Goal: Task Accomplishment & Management: Manage account settings

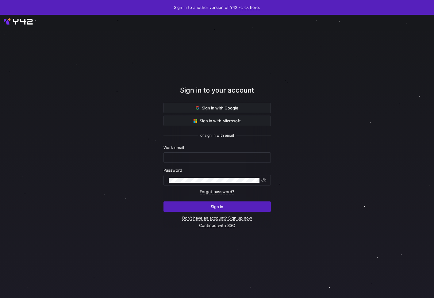
click at [181, 149] on span "Work email" at bounding box center [173, 147] width 21 height 5
click at [181, 154] on div at bounding box center [216, 158] width 97 height 10
click at [0, 297] on com-1password-button at bounding box center [0, 298] width 0 height 0
click at [243, 157] on input "text" at bounding box center [216, 157] width 97 height 5
click at [139, 172] on div at bounding box center [217, 156] width 392 height 257
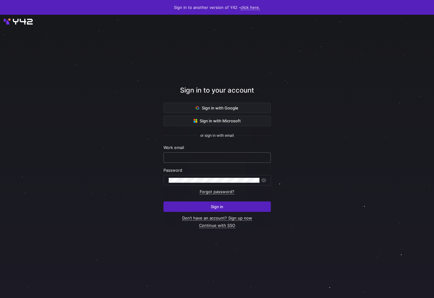
click at [180, 157] on input "text" at bounding box center [216, 157] width 97 height 5
click at [0, 297] on com-1password-button at bounding box center [0, 298] width 0 height 0
type input "[PERSON_NAME][EMAIL_ADDRESS][DOMAIN_NAME]"
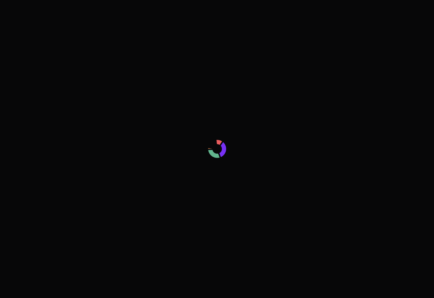
click at [140, 77] on div at bounding box center [217, 149] width 434 height 298
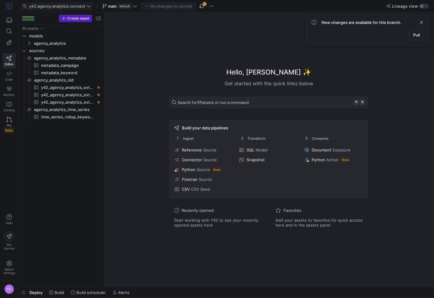
click at [43, 6] on span "y42 agency analytics connect" at bounding box center [57, 6] width 56 height 5
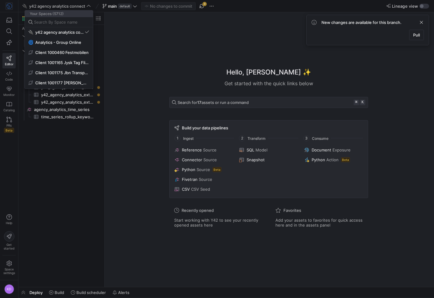
click at [87, 6] on div at bounding box center [217, 149] width 434 height 298
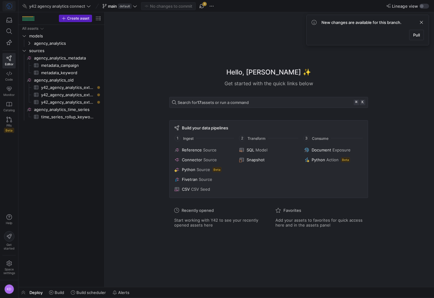
click at [13, 4] on span at bounding box center [9, 6] width 13 height 10
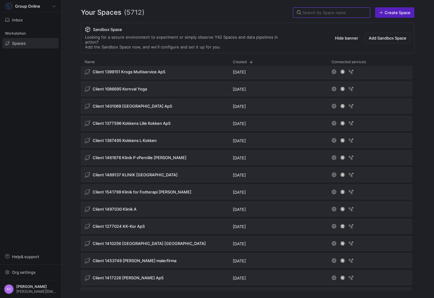
scroll to position [3126, 0]
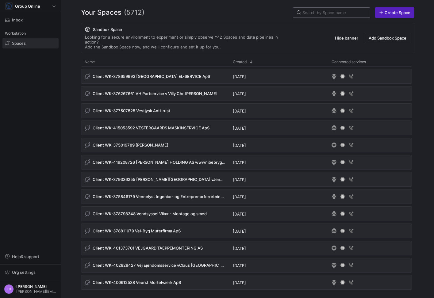
click at [324, 13] on input "text" at bounding box center [333, 12] width 62 height 5
paste input "1460844"
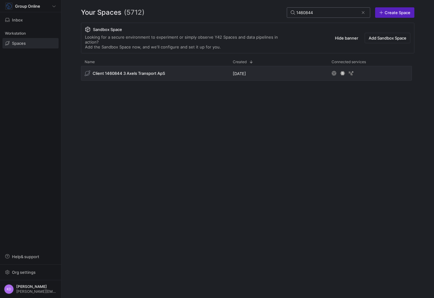
scroll to position [0, 0]
type input "1460844"
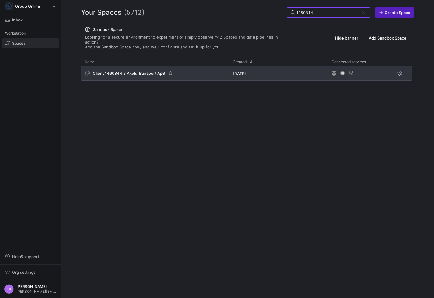
click at [148, 71] on span "Client 1460844 3 Axels Transport ApS" at bounding box center [129, 73] width 72 height 5
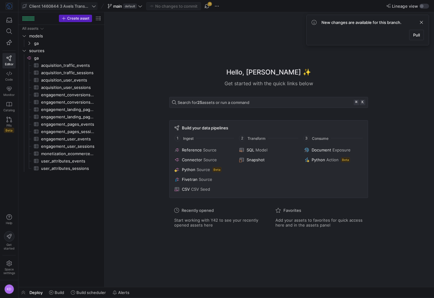
click at [97, 5] on button "Client 1460844 3 Axels Transport ApS" at bounding box center [59, 6] width 77 height 8
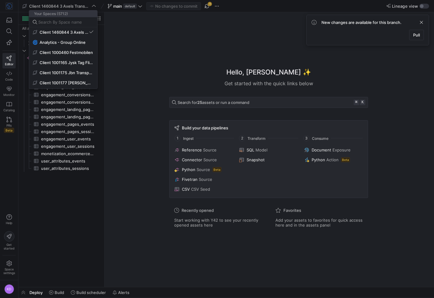
click at [96, 5] on div at bounding box center [217, 149] width 434 height 298
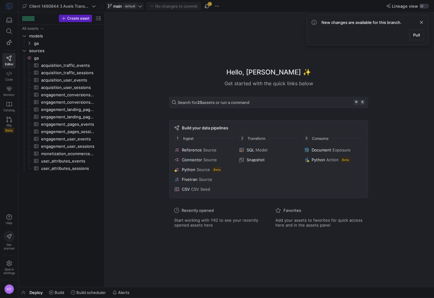
click at [139, 4] on icon at bounding box center [140, 6] width 4 height 4
click at [139, 4] on div at bounding box center [217, 149] width 434 height 298
click at [9, 7] on img at bounding box center [9, 6] width 6 height 6
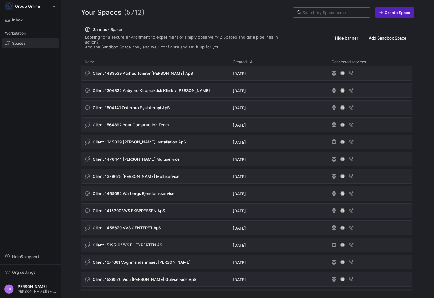
click at [317, 13] on input "text" at bounding box center [333, 12] width 62 height 5
paste input "1460844"
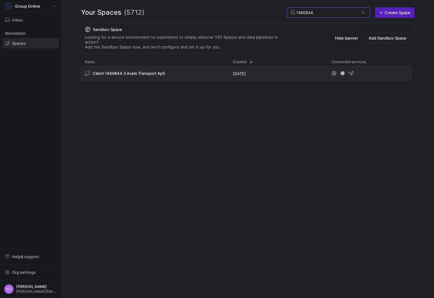
paste input "08991"
click at [329, 13] on input "1408991" at bounding box center [327, 12] width 62 height 5
paste input "392975"
paste input "512234"
click at [322, 17] on div "1512234" at bounding box center [327, 13] width 62 height 10
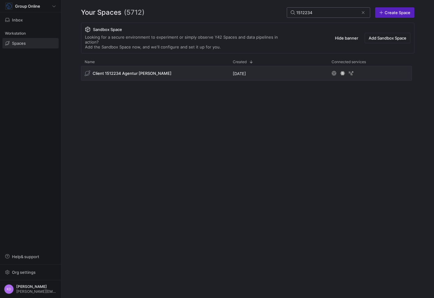
click at [322, 16] on div "1512234" at bounding box center [327, 13] width 62 height 10
paste input "45729"
click at [313, 10] on input "1457294" at bounding box center [327, 12] width 62 height 5
paste input "5679"
click at [323, 14] on input "1455679" at bounding box center [327, 12] width 62 height 5
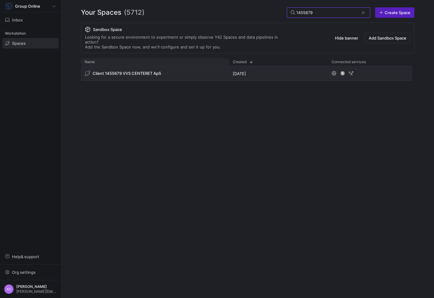
paste input "15300"
type input "1415300"
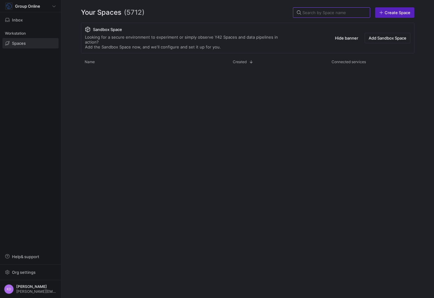
scroll to position [17655, 0]
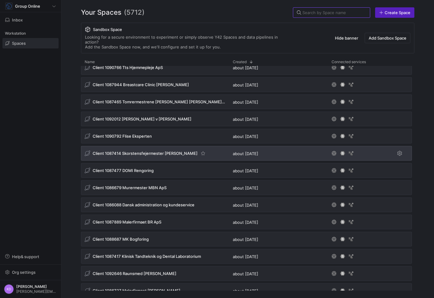
click at [153, 151] on span "Client 1087414 Skorstensfejermester Jacob Bulow" at bounding box center [145, 153] width 105 height 5
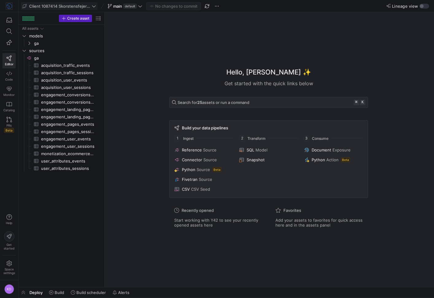
click at [74, 4] on span "Client 1087414 Skorstensfejermester Jacob Bulow" at bounding box center [59, 6] width 61 height 5
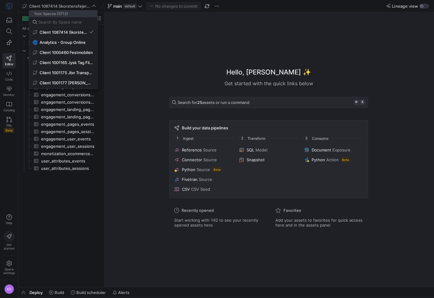
click at [8, 4] on div at bounding box center [217, 149] width 434 height 298
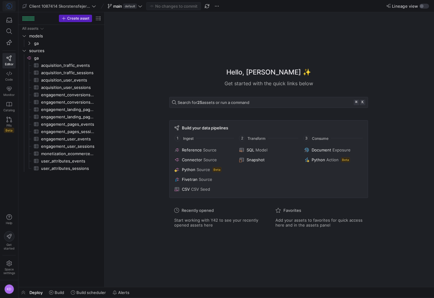
click at [8, 7] on img at bounding box center [9, 6] width 6 height 6
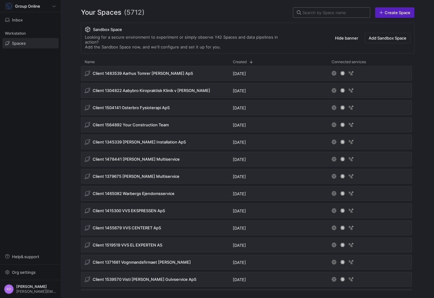
paste input "1460844"
type input "1460844"
paste input "1460844"
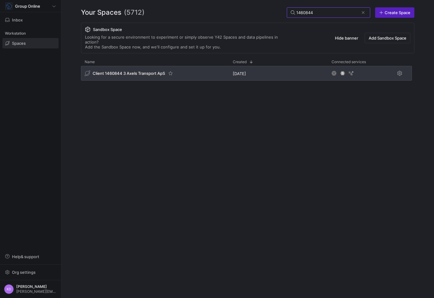
type input "1460844"
click at [151, 71] on span "Client 1460844 3 Axels Transport ApS" at bounding box center [129, 73] width 72 height 5
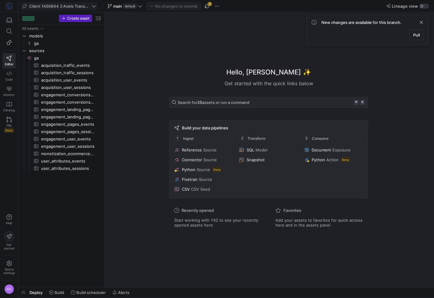
click at [44, 4] on span "Client 1460844 3 Axels Transport ApS" at bounding box center [59, 6] width 61 height 5
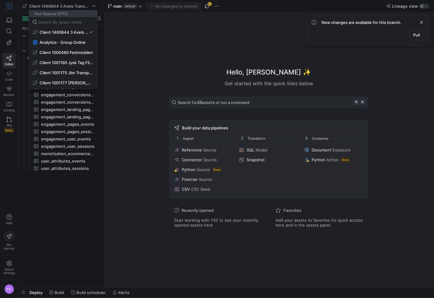
click at [43, 3] on div at bounding box center [217, 149] width 434 height 298
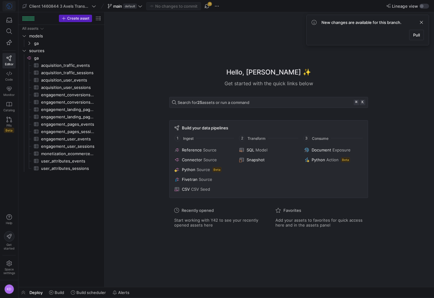
click at [13, 6] on y42-org-icon at bounding box center [9, 5] width 7 height 7
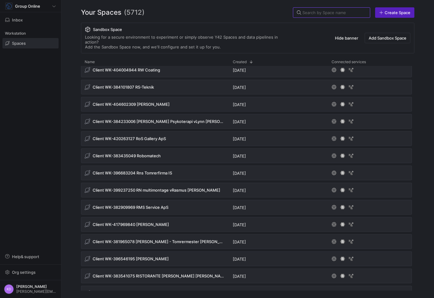
scroll to position [10389, 0]
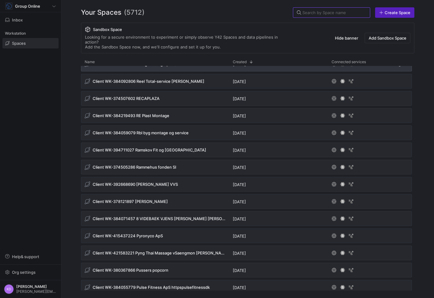
paste input "1401239"
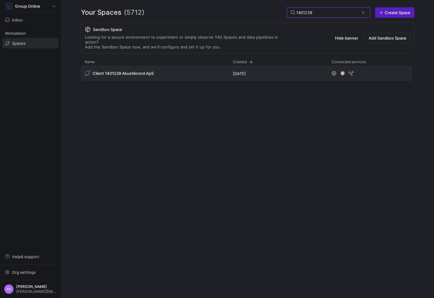
scroll to position [0, 0]
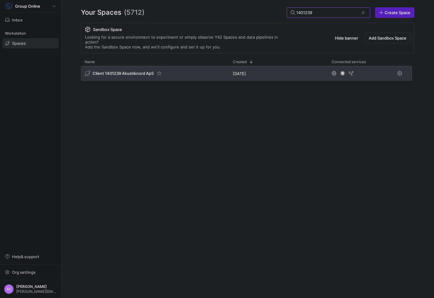
type input "1401239"
click at [142, 71] on span "Client 1401239 Akustiknord ApS" at bounding box center [123, 73] width 61 height 5
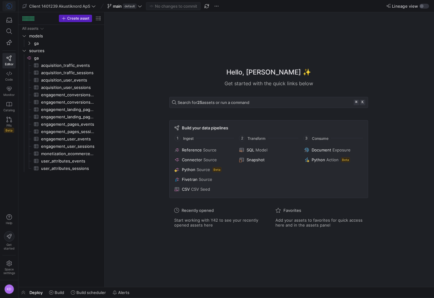
click at [12, 8] on img at bounding box center [9, 6] width 6 height 6
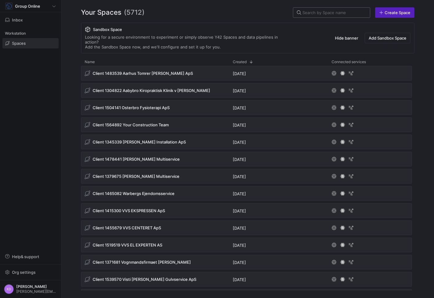
click at [324, 12] on input "text" at bounding box center [333, 12] width 62 height 5
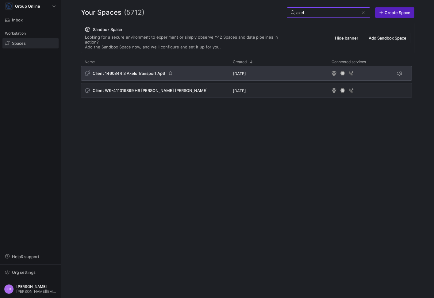
type input "axel"
click at [143, 71] on span "Client 1460844 3 Axels Transport ApS" at bounding box center [129, 73] width 72 height 5
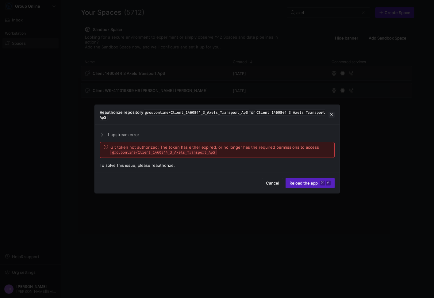
click at [332, 113] on span "button" at bounding box center [331, 115] width 6 height 6
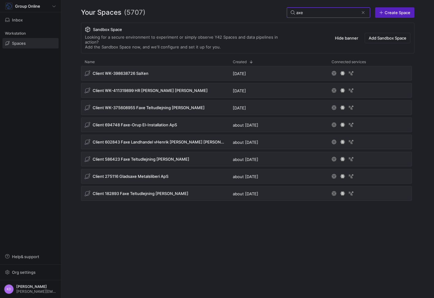
type input "axel"
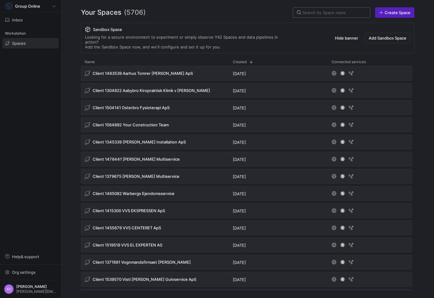
click at [323, 11] on input "text" at bounding box center [333, 12] width 62 height 5
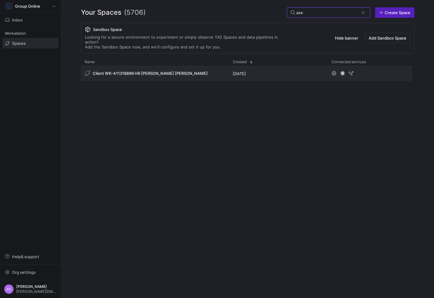
type input "axel"
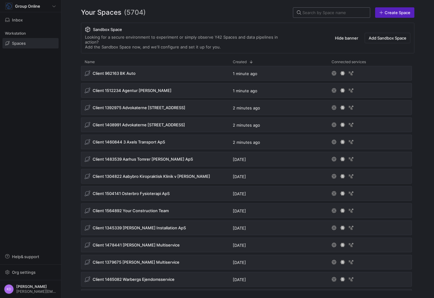
click at [312, 15] on div at bounding box center [333, 13] width 62 height 10
click at [315, 13] on input "text" at bounding box center [333, 12] width 62 height 5
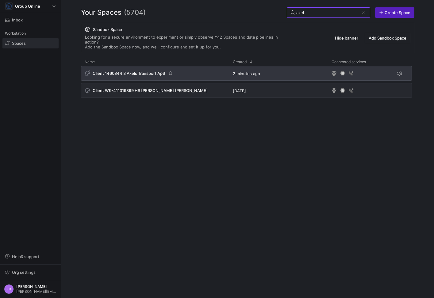
type input "axel"
click at [145, 71] on span "Client 1460844 3 Axels Transport ApS" at bounding box center [129, 73] width 72 height 5
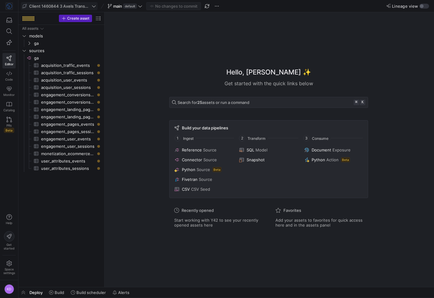
click at [40, 6] on span "Client 1460844 3 Axels Transport ApS" at bounding box center [59, 6] width 61 height 5
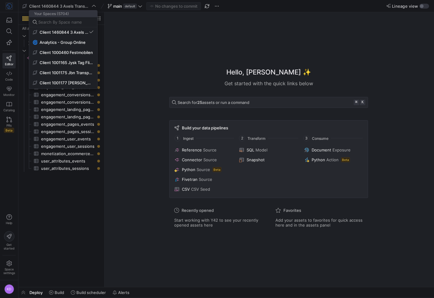
click at [40, 6] on div at bounding box center [217, 149] width 434 height 298
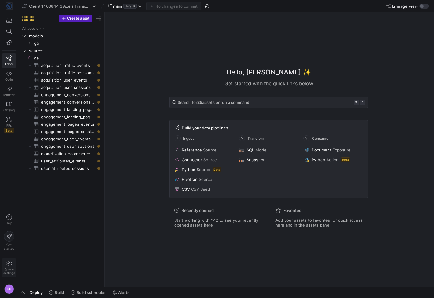
click at [13, 262] on span "Space settings" at bounding box center [9, 267] width 12 height 14
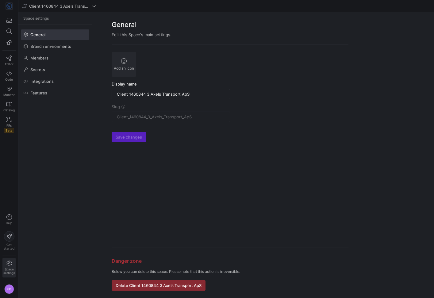
click at [174, 130] on form "Add an icon Display name Client 1460844 3 Axels Transport ApS Slug Client_14608…" at bounding box center [230, 171] width 237 height 238
click at [45, 44] on span "Branch environments" at bounding box center [50, 46] width 41 height 5
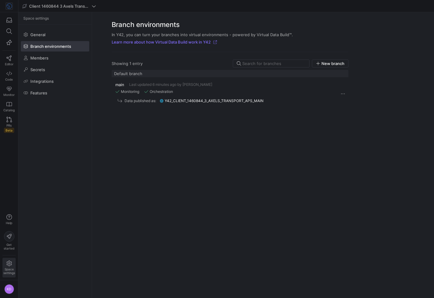
click at [41, 49] on span at bounding box center [55, 46] width 68 height 10
click at [41, 56] on span "Members" at bounding box center [39, 57] width 18 height 5
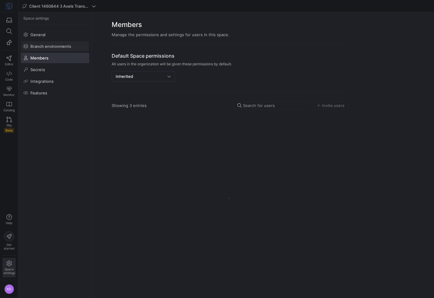
click at [44, 47] on span "Branch environments" at bounding box center [50, 46] width 41 height 5
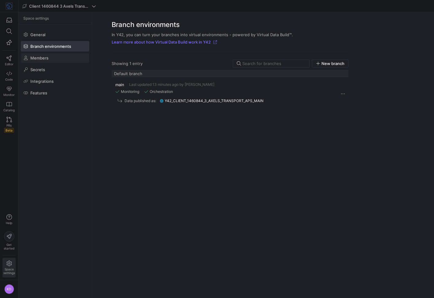
click at [42, 57] on span "Members" at bounding box center [39, 57] width 18 height 5
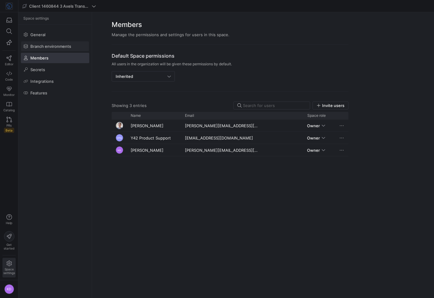
click at [59, 47] on span "Branch environments" at bounding box center [50, 46] width 41 height 5
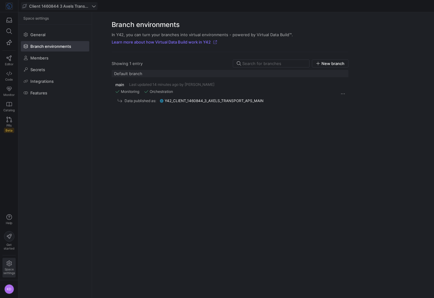
click at [74, 7] on span "Client 1460844 3 Axels Transport ApS" at bounding box center [59, 6] width 61 height 5
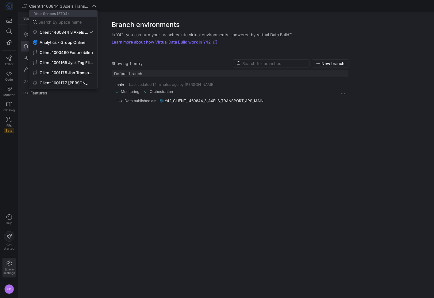
click at [74, 6] on div at bounding box center [217, 149] width 434 height 298
